Goal: Task Accomplishment & Management: Manage account settings

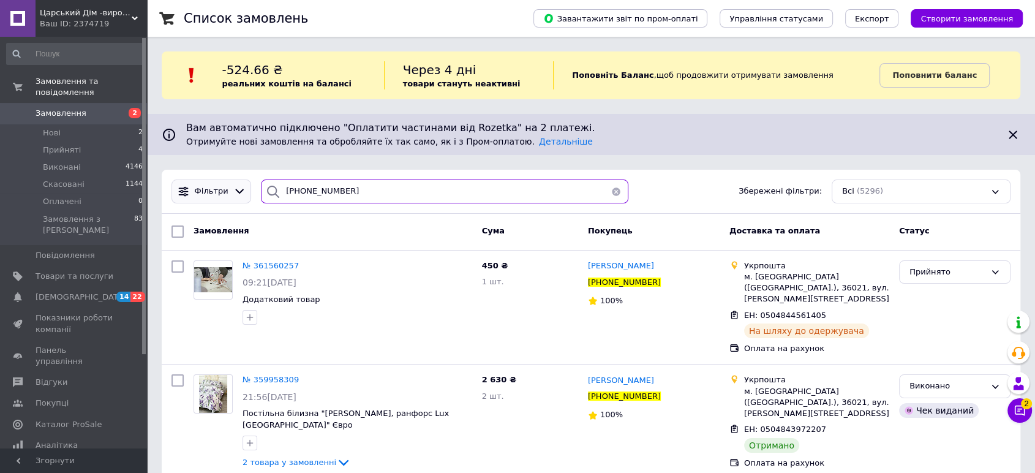
drag, startPoint x: 351, startPoint y: 189, endPoint x: 219, endPoint y: 190, distance: 132.3
click at [219, 190] on div "Фільтри [PHONE_NUMBER] Збережені фільтри: Всі (5296)" at bounding box center [591, 191] width 849 height 24
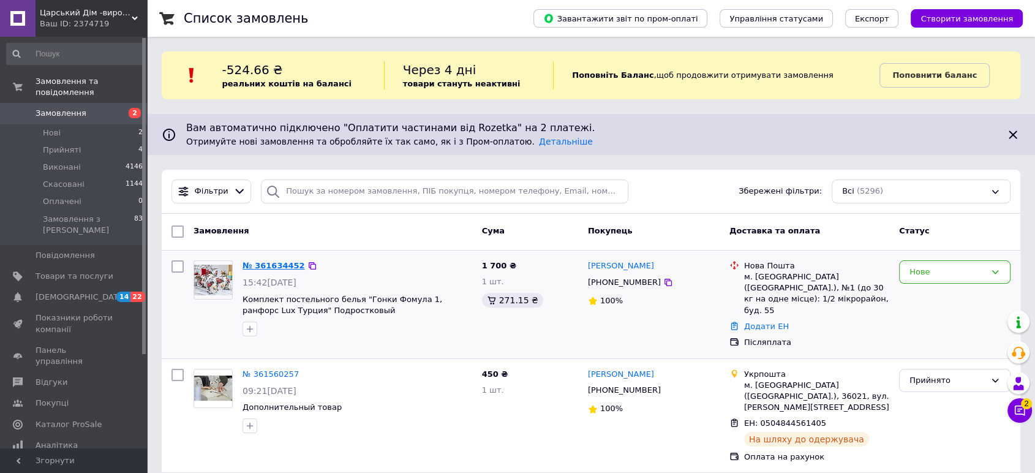
click at [266, 268] on link "№ 361634452" at bounding box center [274, 265] width 62 height 9
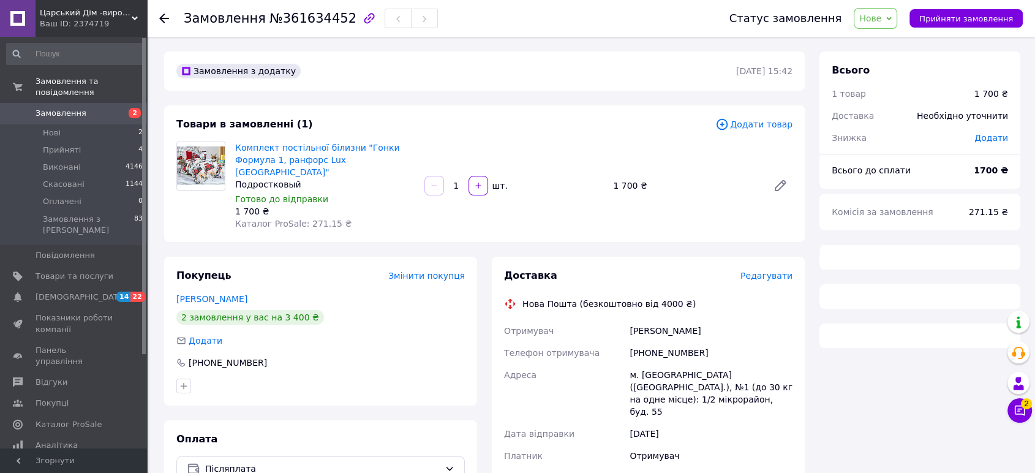
scroll to position [61, 0]
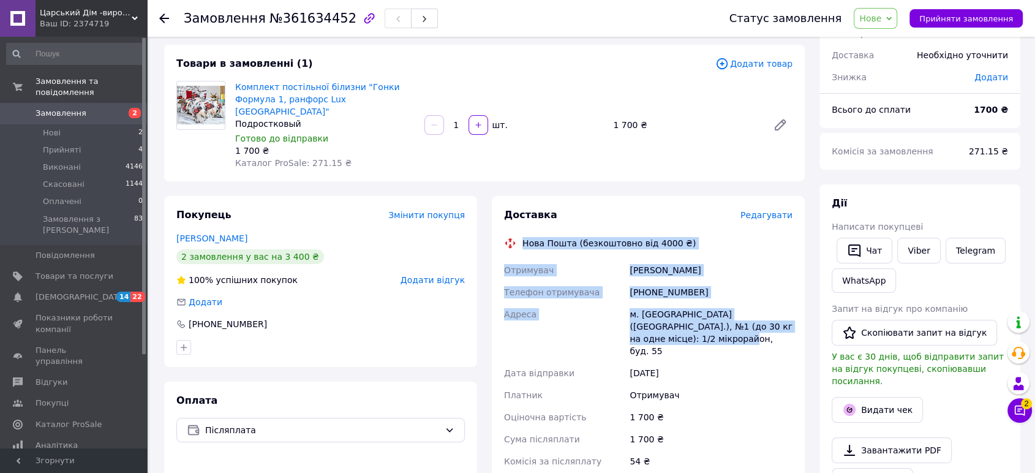
drag, startPoint x: 524, startPoint y: 228, endPoint x: 642, endPoint y: 322, distance: 150.8
click at [642, 322] on div "Доставка Редагувати Нова Пошта (безкоштовно від 4000 ₴) Отримувач [PERSON_NAME]…" at bounding box center [648, 416] width 288 height 416
copy div "Нова Пошта (безкоштовно від 4000 ₴) Отримувач [PERSON_NAME] Телефон отримувача …"
click at [946, 15] on span "Прийняти замовлення" at bounding box center [966, 18] width 94 height 9
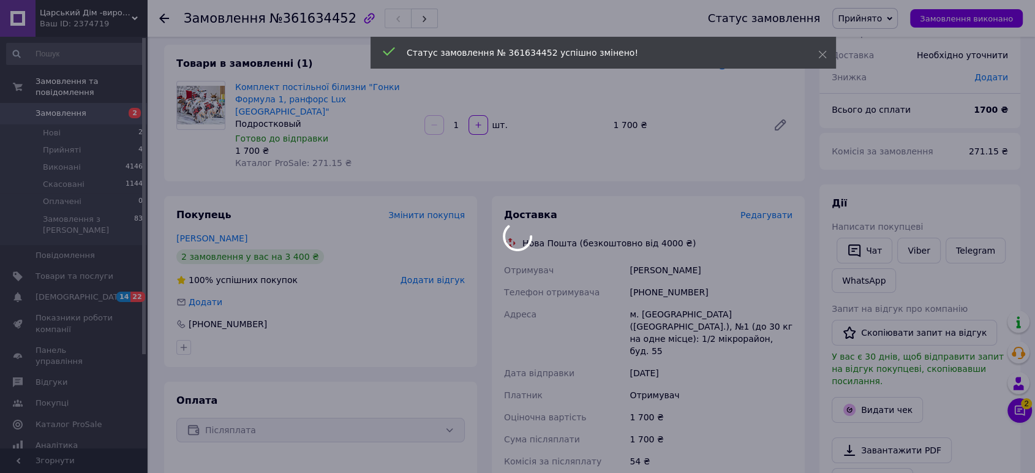
click at [163, 20] on div at bounding box center [517, 236] width 1035 height 473
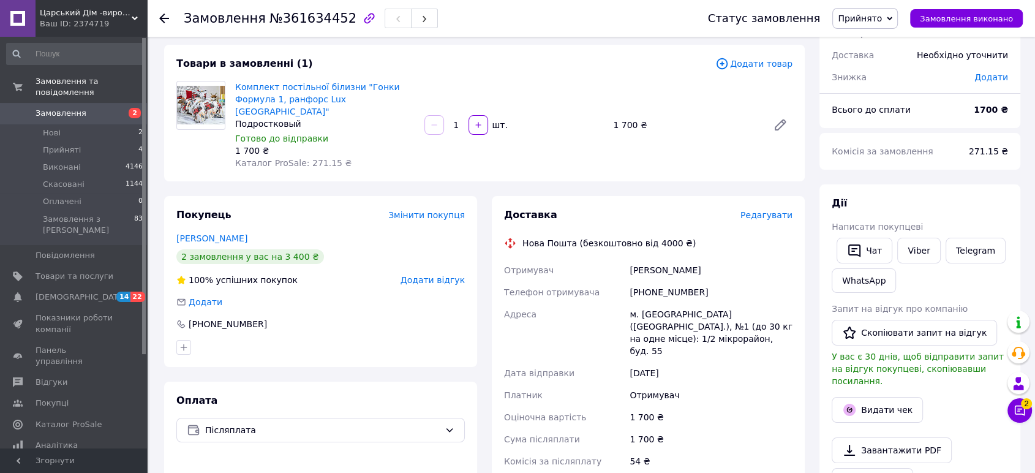
click at [165, 17] on icon at bounding box center [164, 18] width 10 height 10
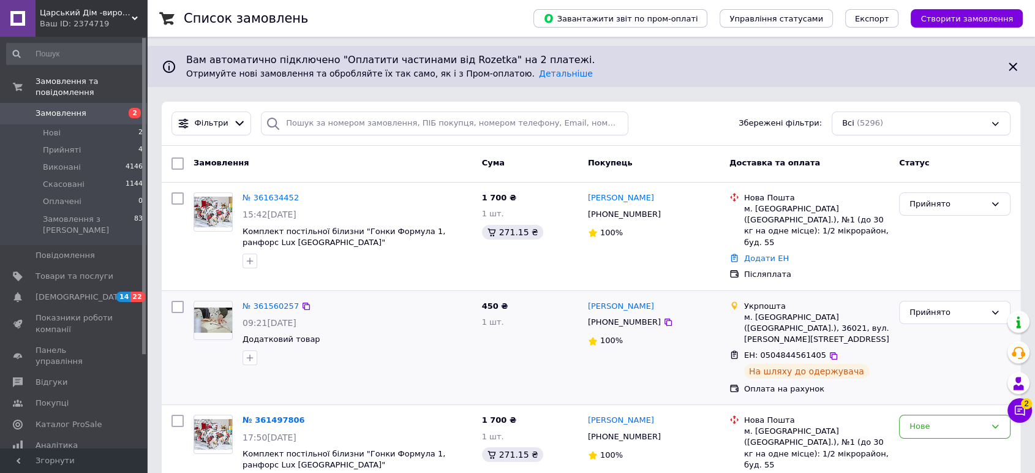
scroll to position [136, 0]
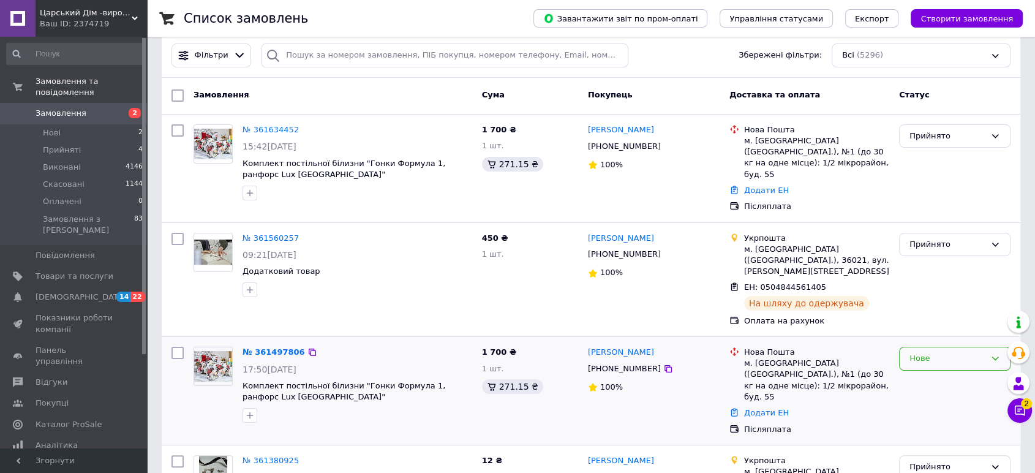
click at [933, 352] on div "Нове" at bounding box center [947, 358] width 76 height 13
click at [924, 418] on li "Скасовано" at bounding box center [955, 429] width 110 height 23
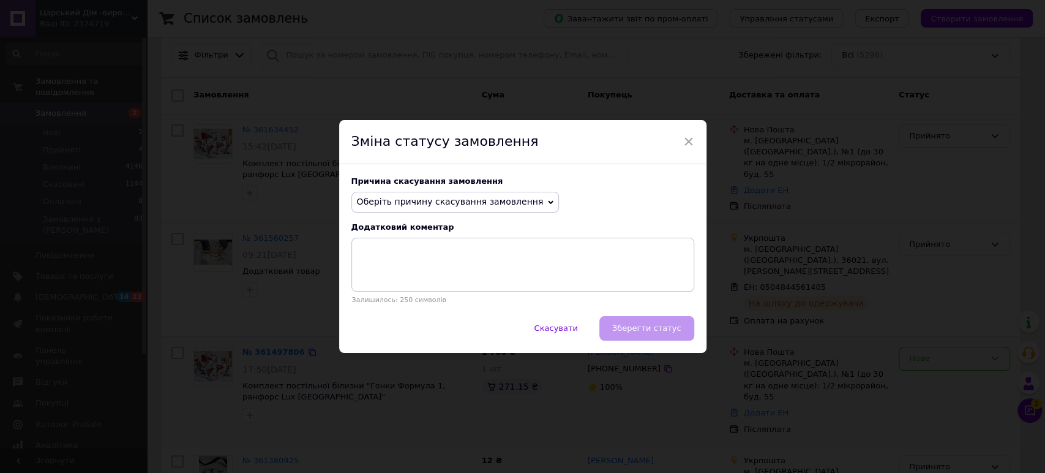
click at [411, 195] on span "Оберіть причину скасування замовлення" at bounding box center [456, 202] width 208 height 21
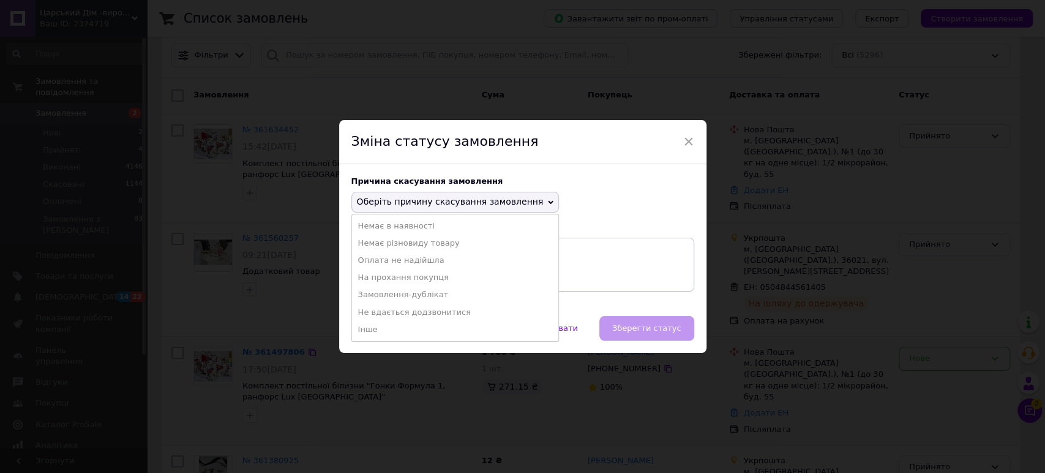
drag, startPoint x: 412, startPoint y: 295, endPoint x: 420, endPoint y: 287, distance: 11.7
click at [412, 296] on li "Замовлення-дублікат" at bounding box center [455, 294] width 207 height 17
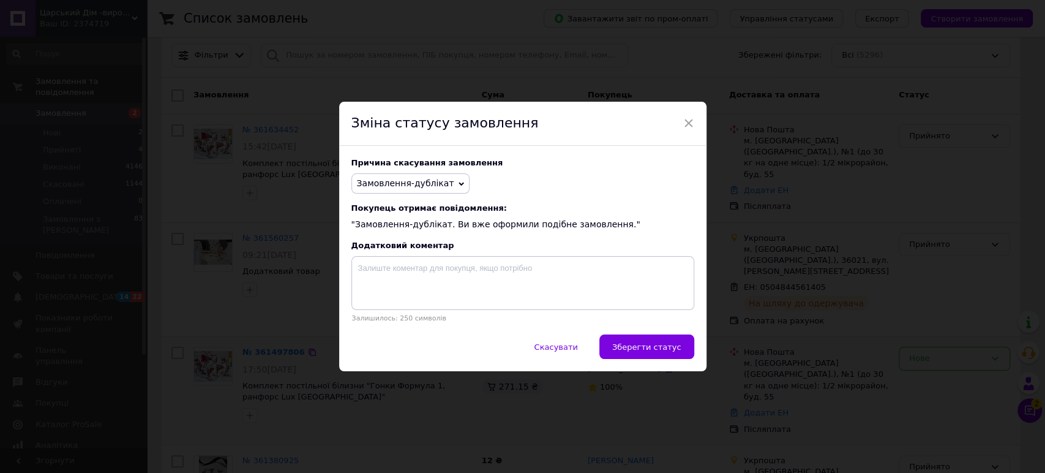
click at [666, 352] on span "Зберегти статус" at bounding box center [646, 346] width 69 height 9
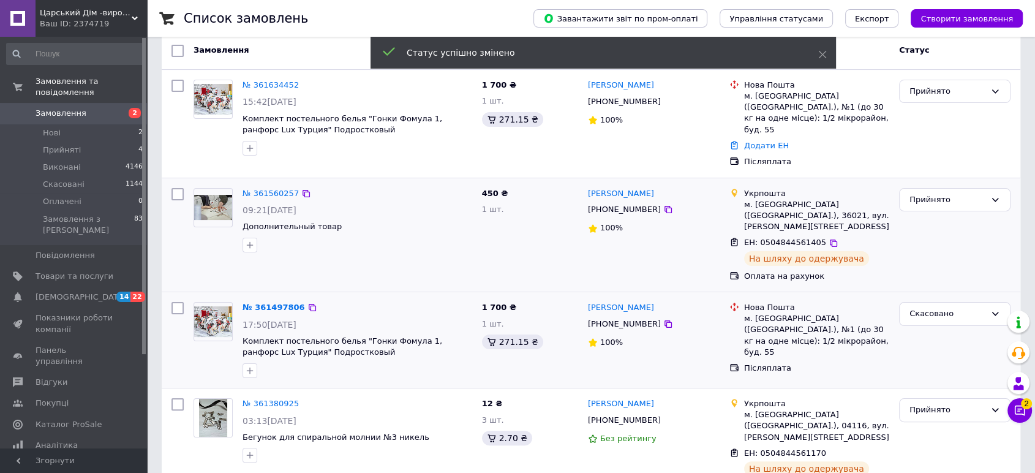
scroll to position [204, 0]
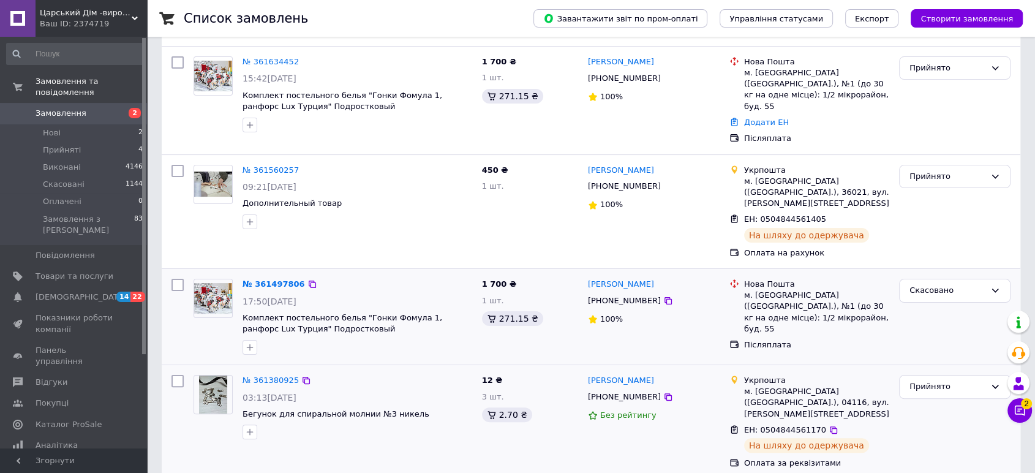
drag, startPoint x: 818, startPoint y: 397, endPoint x: 726, endPoint y: 401, distance: 92.5
click at [830, 426] on icon at bounding box center [833, 429] width 7 height 7
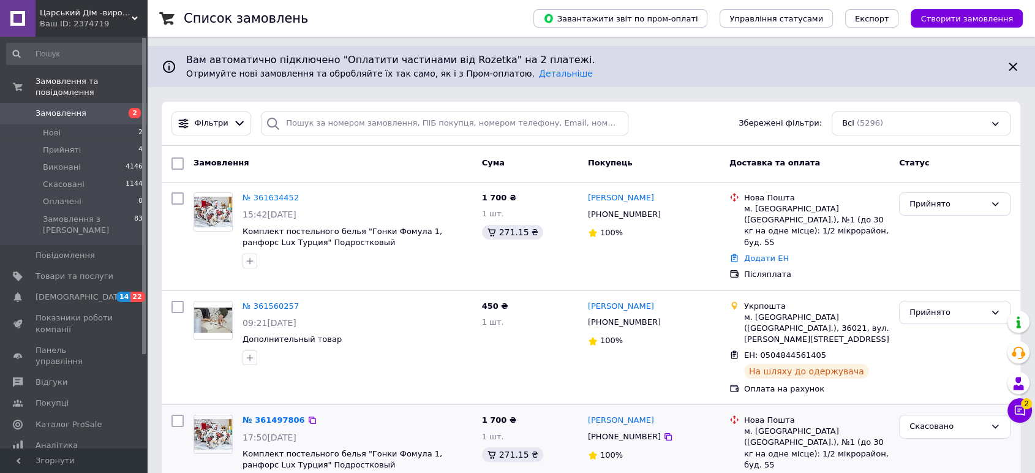
scroll to position [136, 0]
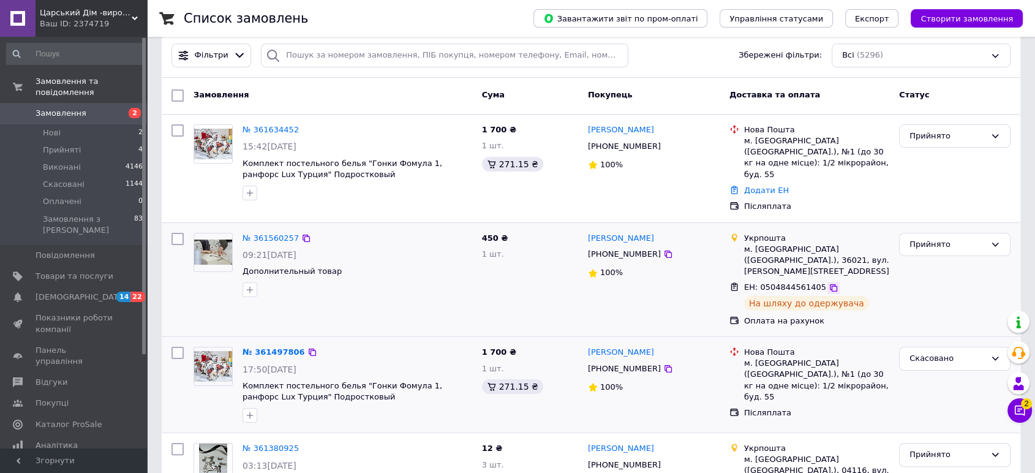
click at [830, 284] on icon at bounding box center [833, 287] width 7 height 7
click at [1018, 411] on icon at bounding box center [1020, 410] width 10 height 10
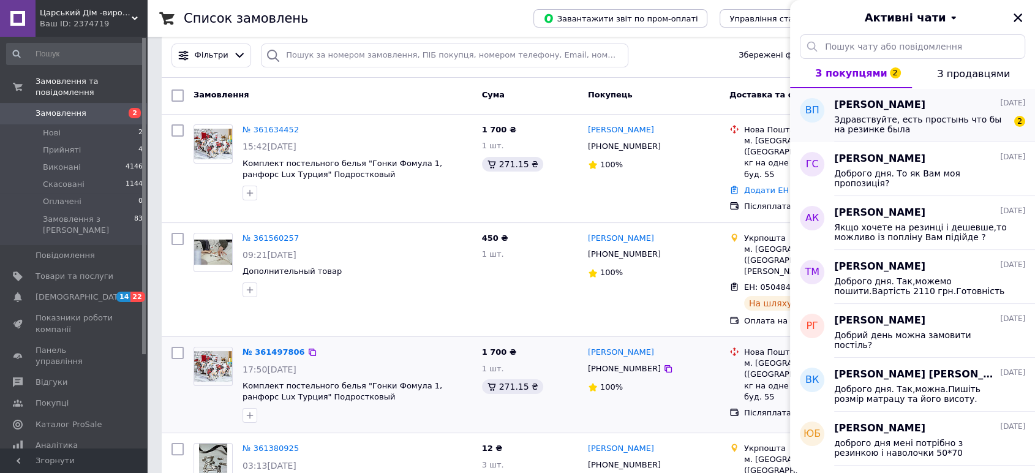
click at [944, 122] on span "Здравствуйте, есть простынь что бы на резинке была" at bounding box center [921, 125] width 174 height 20
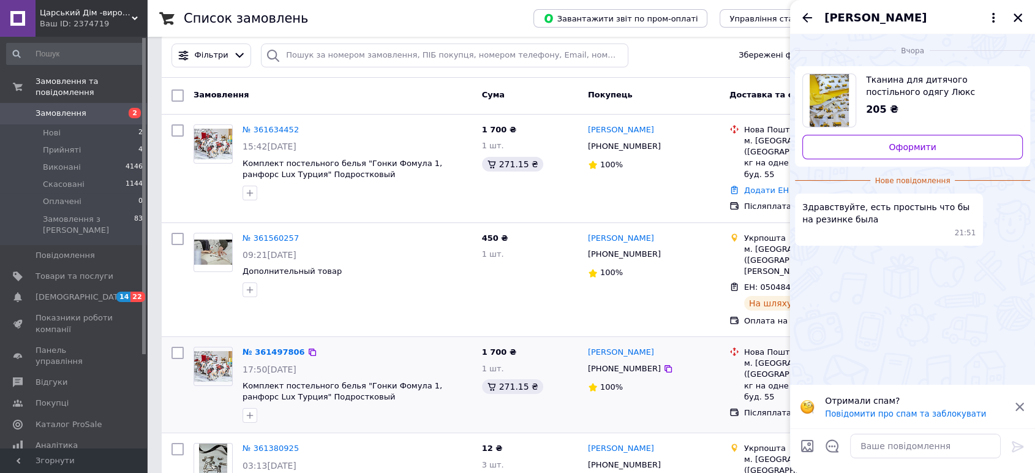
scroll to position [476, 0]
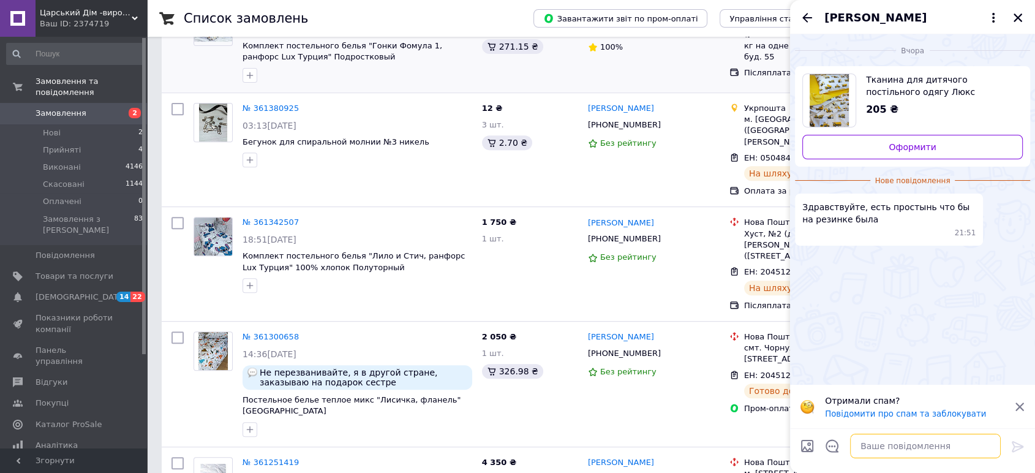
click at [939, 445] on textarea at bounding box center [925, 446] width 151 height 24
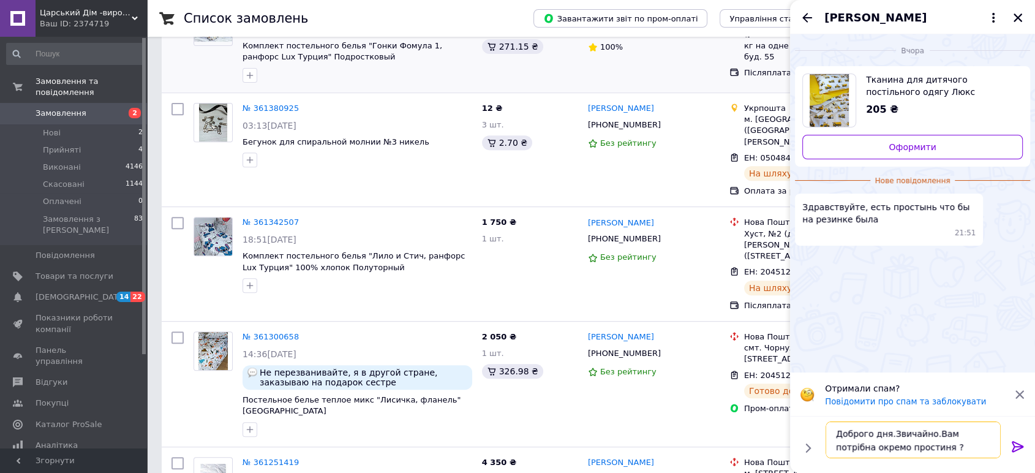
click at [905, 445] on textarea "Доброго дня.Звичайно.Вам потрібна окремо простиня ?" at bounding box center [913, 439] width 175 height 37
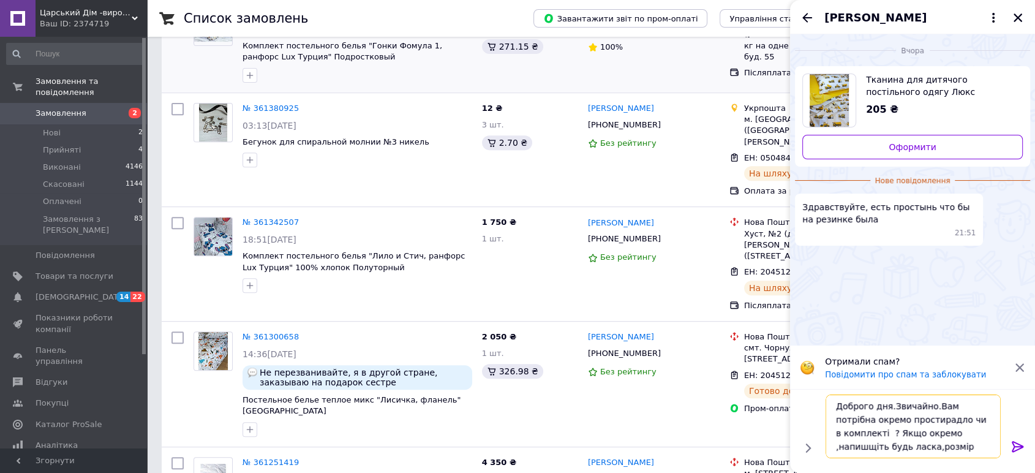
click at [926, 432] on textarea "Доброго дня.Звичайно.Вам потрібна окремо простирадло чи в комплекті ? Якщо окре…" at bounding box center [913, 426] width 175 height 64
click at [980, 406] on textarea "Доброго дня.Звичайно.Вам потрібна окремо простирадло чи в комплекті ? Якщо окре…" at bounding box center [913, 426] width 175 height 64
type textarea "Доброго дня.Звичайно.Вам потрібне окремо простирадло чи в комплекті ? Якщо окре…"
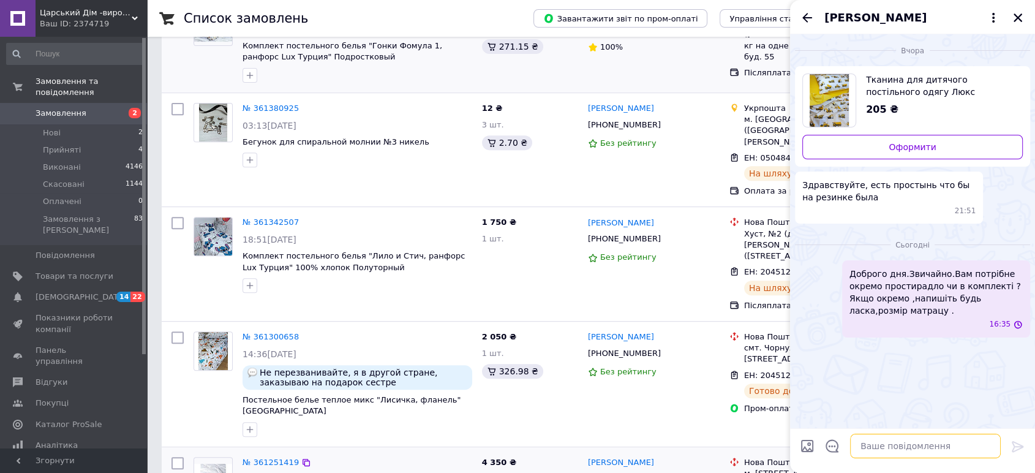
scroll to position [0, 0]
click at [1019, 14] on icon "Закрити" at bounding box center [1017, 17] width 11 height 11
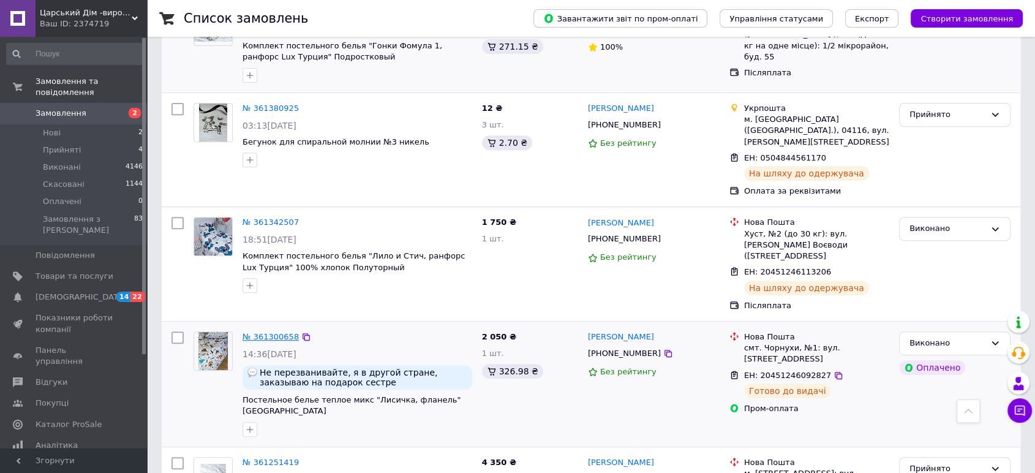
click at [269, 332] on link "№ 361300658" at bounding box center [271, 336] width 56 height 9
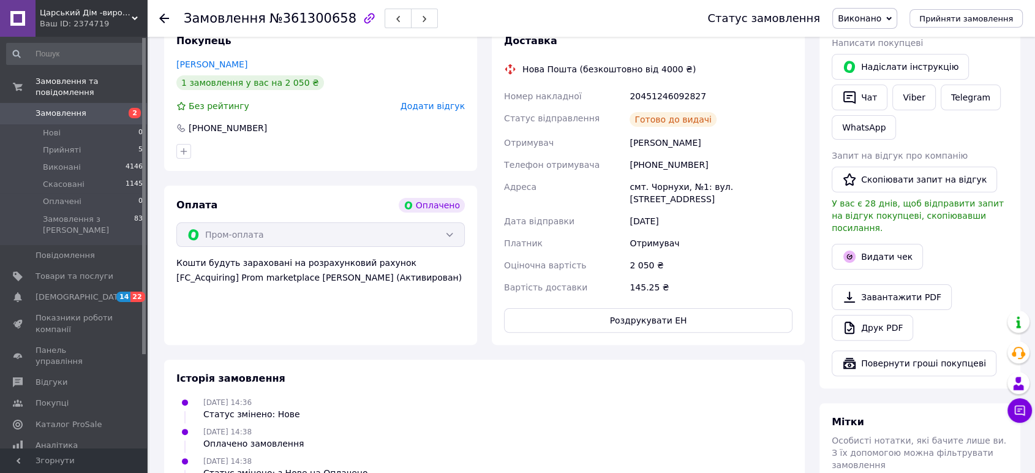
scroll to position [189, 0]
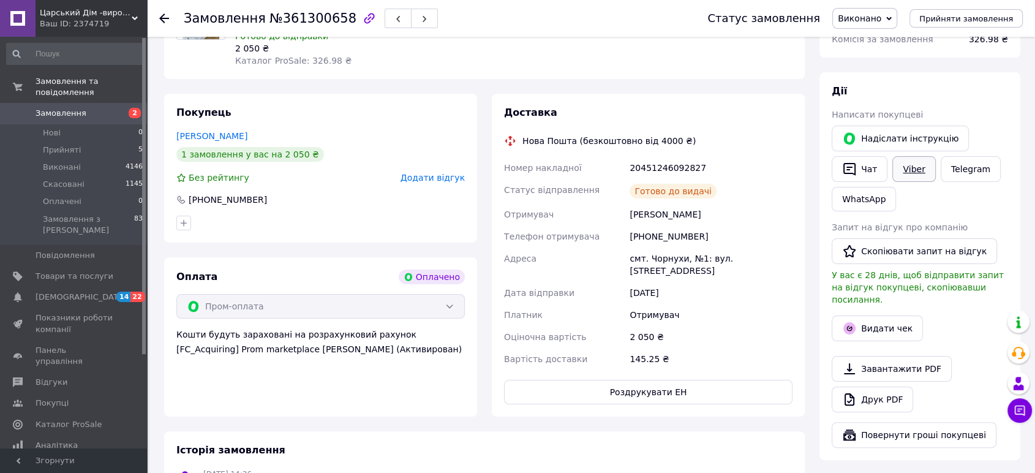
click at [911, 164] on link "Viber" at bounding box center [913, 169] width 43 height 26
click at [957, 174] on link "Telegram" at bounding box center [971, 169] width 60 height 26
